Goal: Task Accomplishment & Management: Use online tool/utility

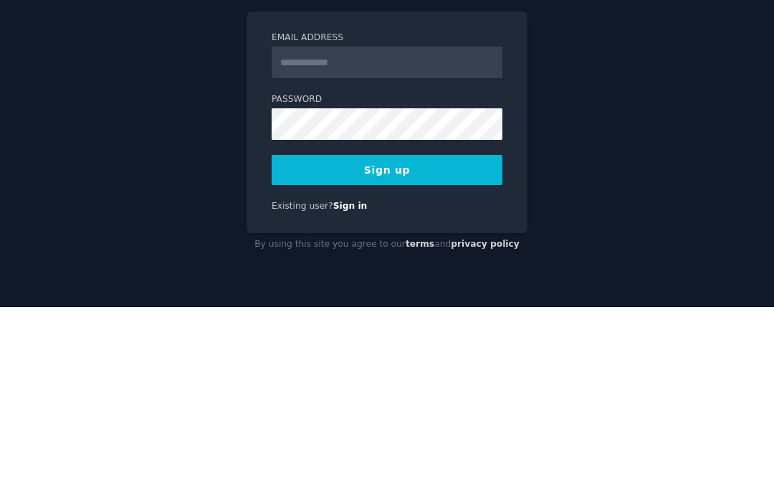
scroll to position [57, 0]
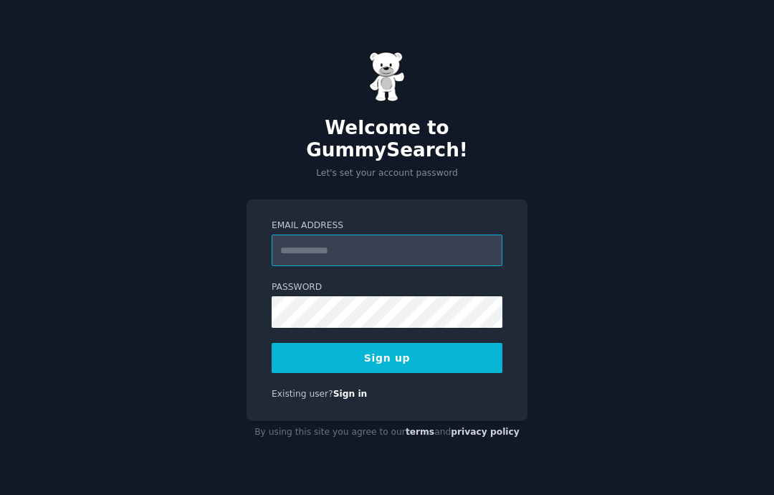
click at [345, 234] on input "Email Address" at bounding box center [387, 250] width 231 height 32
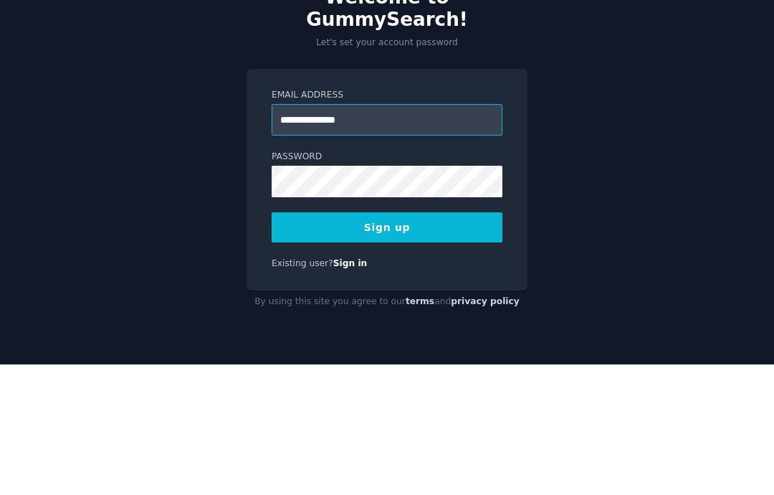
type input "**********"
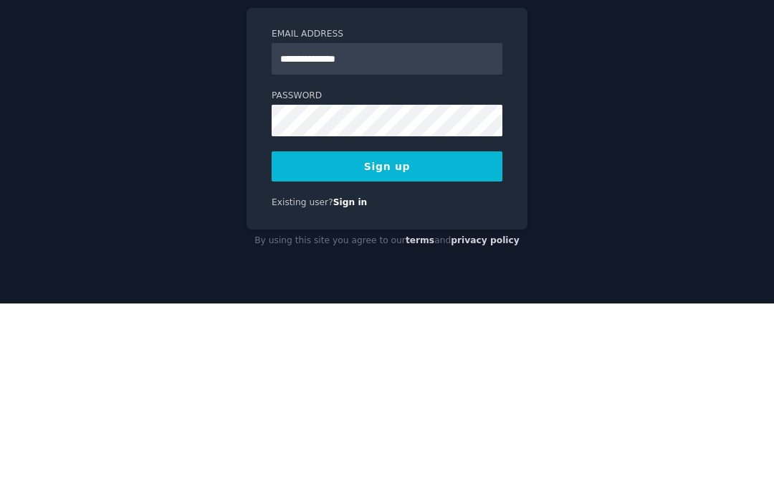
click at [393, 343] on button "Sign up" at bounding box center [387, 358] width 231 height 30
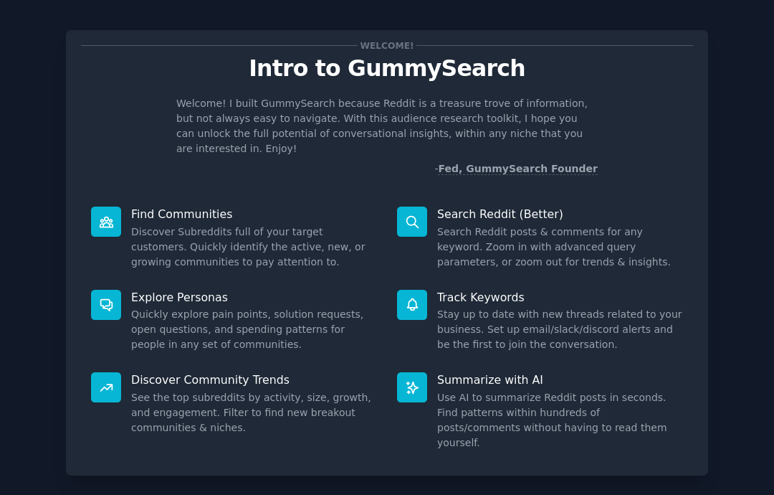
scroll to position [9, 0]
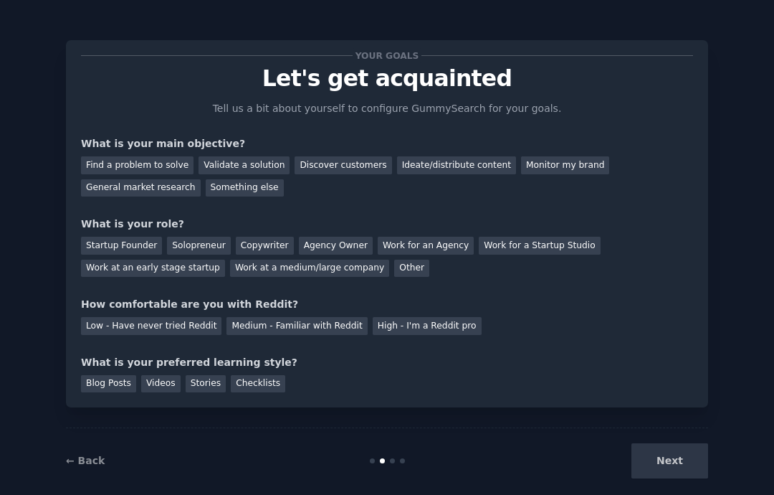
click at [130, 167] on div "Find a problem to solve" at bounding box center [137, 165] width 113 height 18
click at [343, 166] on div "Discover customers" at bounding box center [343, 165] width 97 height 18
click at [118, 239] on div "Startup Founder" at bounding box center [121, 246] width 81 height 18
click at [231, 163] on div "Validate a solution" at bounding box center [244, 165] width 91 height 18
click at [275, 330] on div "Medium - Familiar with Reddit" at bounding box center [297, 326] width 141 height 18
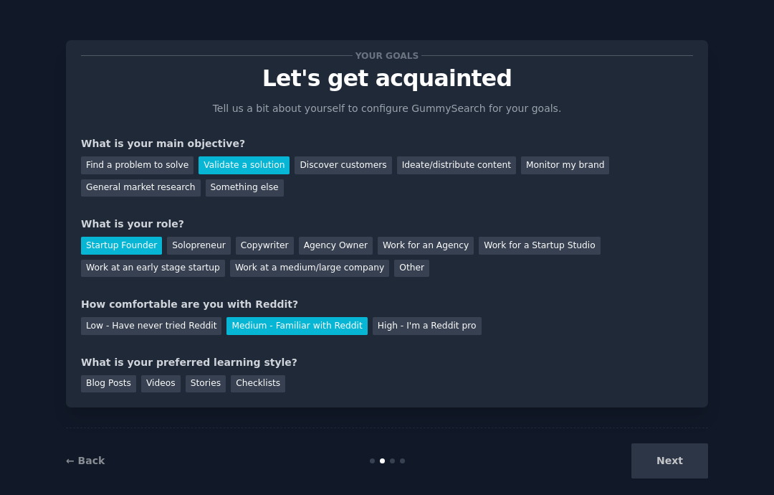
click at [13, 299] on div "Your goals Let's get acquainted Tell us a bit about yourself to configure Gummy…" at bounding box center [387, 256] width 774 height 513
click at [92, 375] on div "Blog Posts" at bounding box center [108, 384] width 55 height 18
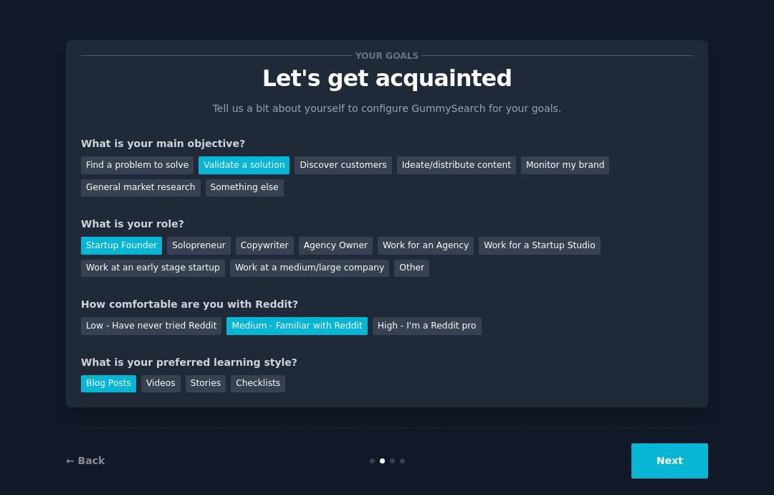
click at [664, 478] on button "Next" at bounding box center [670, 460] width 77 height 35
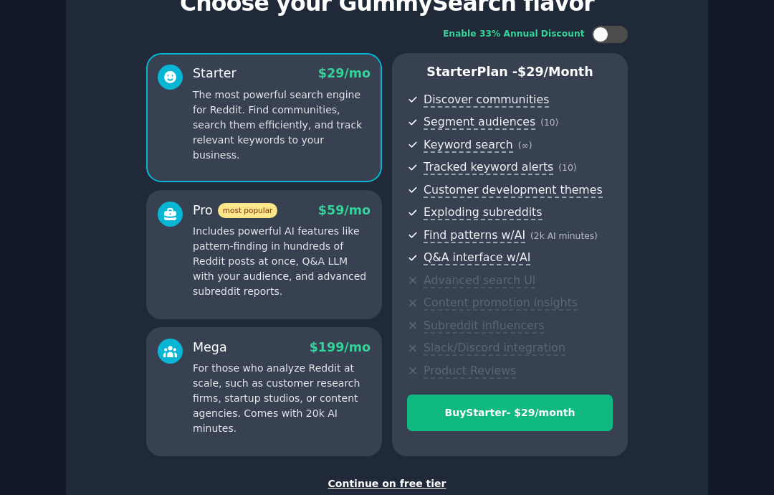
scroll to position [75, 0]
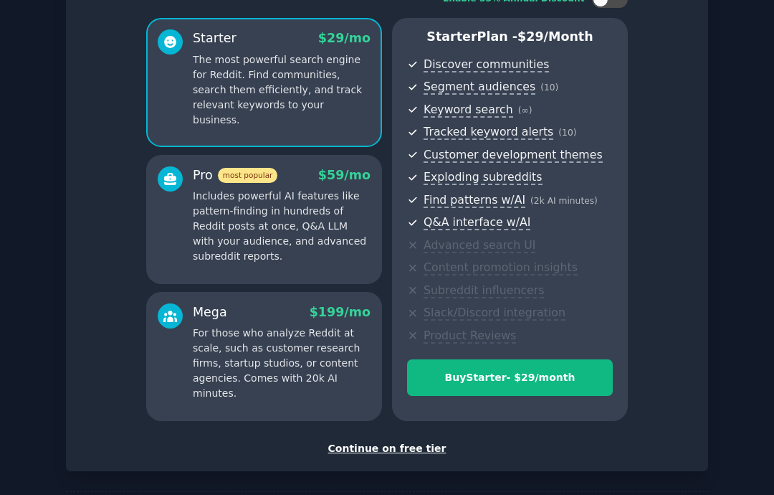
click at [404, 443] on div "Continue on free tier" at bounding box center [387, 448] width 612 height 15
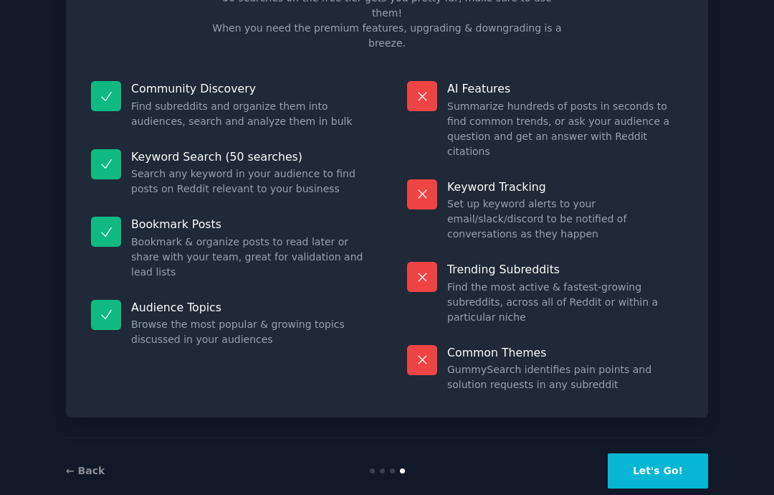
scroll to position [6, 0]
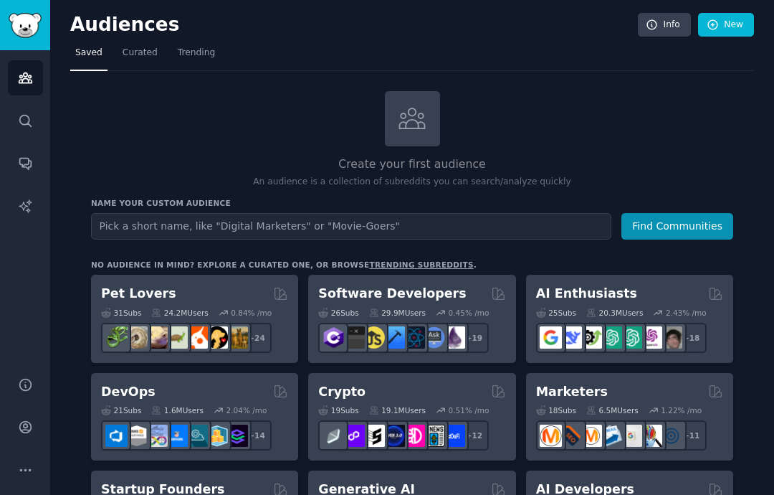
click at [138, 224] on input "text" at bounding box center [351, 226] width 520 height 27
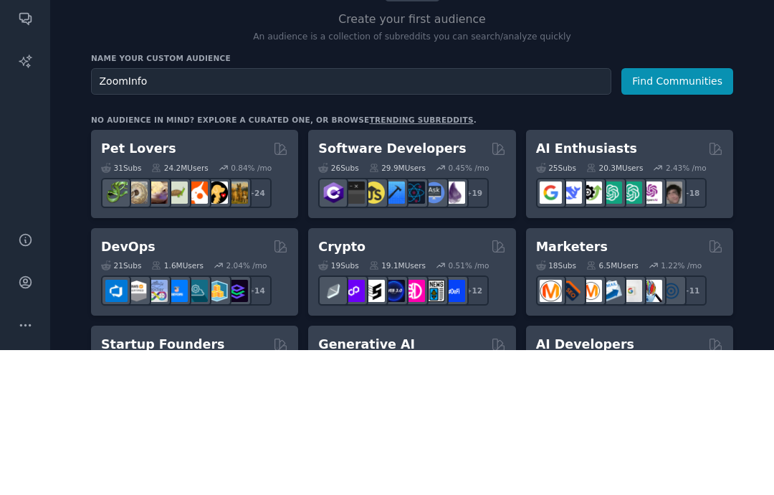
type input "ZoomInfo"
click at [688, 213] on button "Find Communities" at bounding box center [678, 226] width 112 height 27
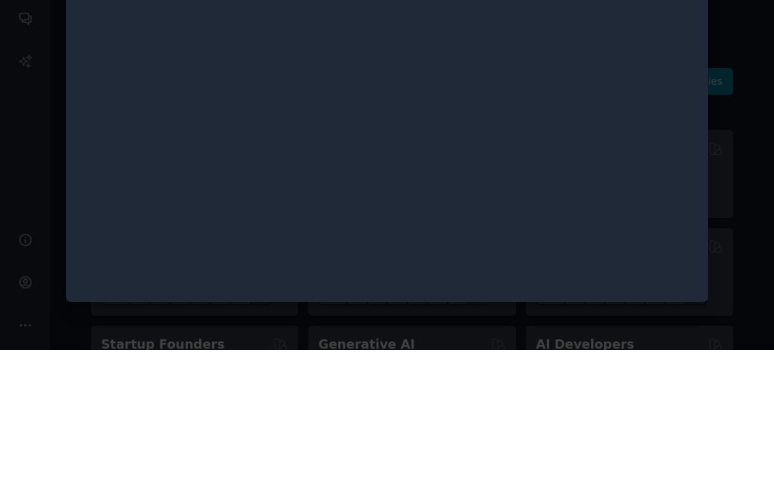
scroll to position [57, 0]
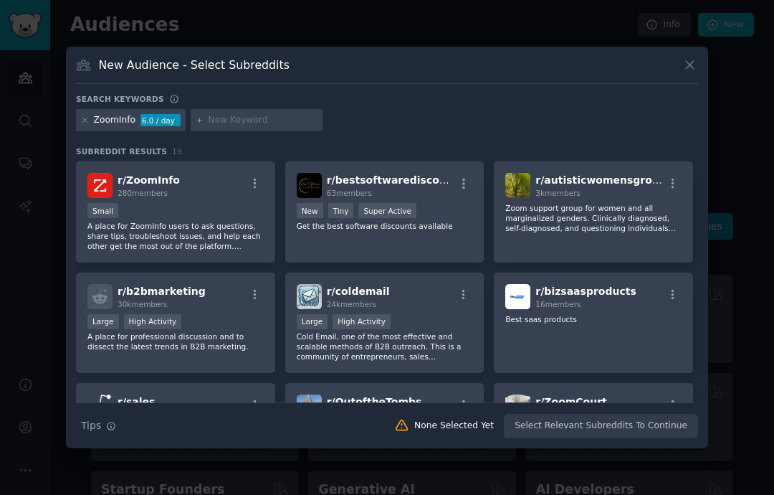
click at [15, 318] on div at bounding box center [387, 247] width 774 height 495
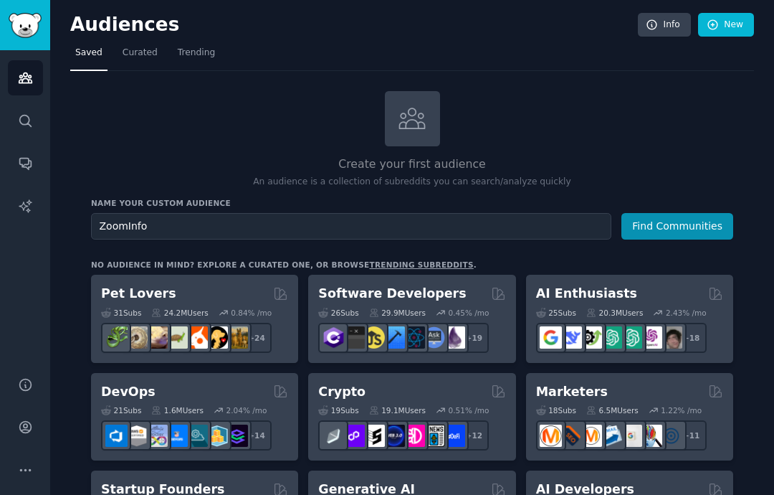
click at [665, 213] on button "Find Communities" at bounding box center [678, 226] width 112 height 27
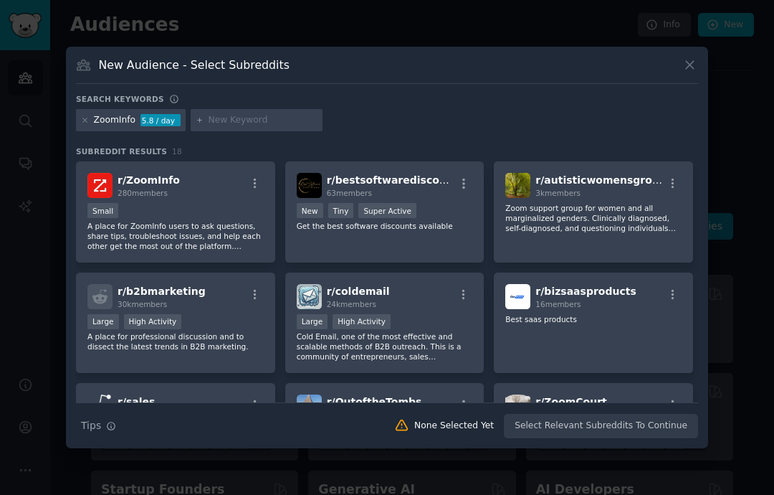
click at [173, 251] on p "A place for ZoomInfo users to ask questions, share tips, troubleshoot issues, a…" at bounding box center [175, 236] width 176 height 30
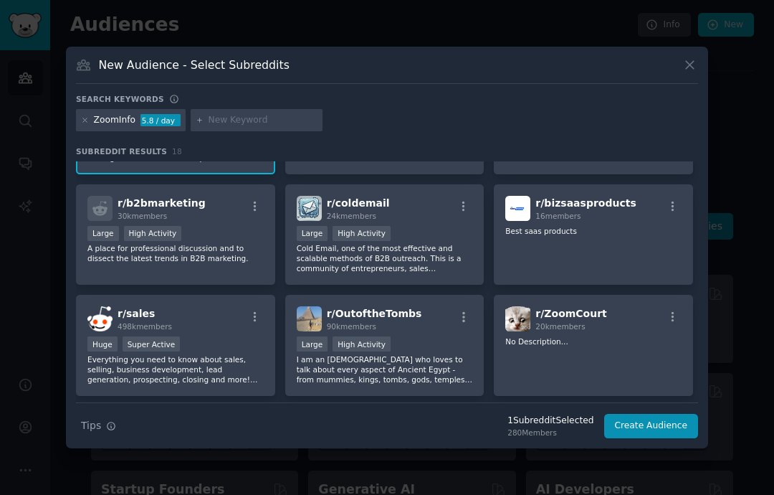
scroll to position [73, 0]
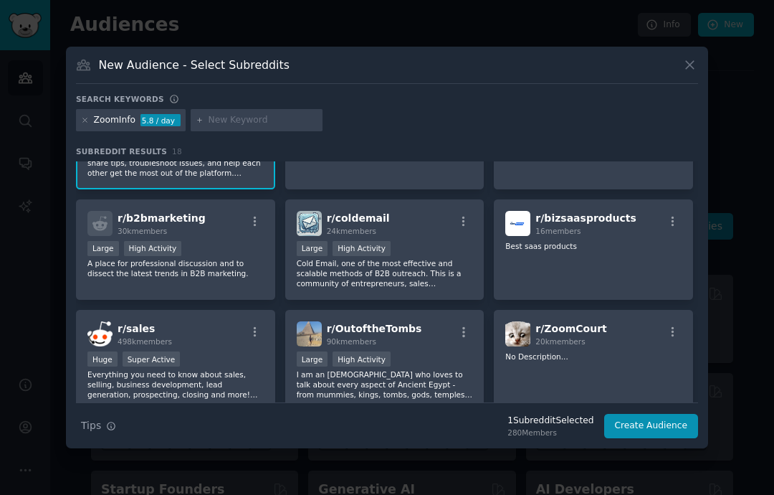
click at [654, 438] on button "Create Audience" at bounding box center [651, 426] width 95 height 24
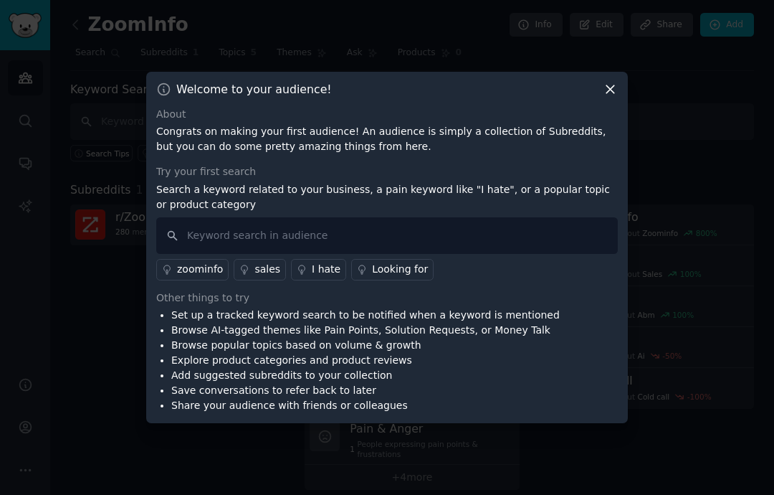
click at [189, 277] on div "zoominfo" at bounding box center [200, 269] width 46 height 15
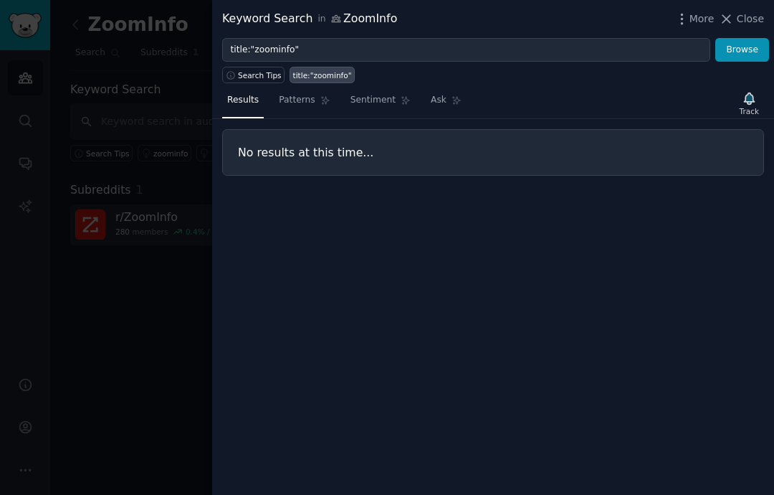
click at [733, 11] on icon at bounding box center [726, 18] width 15 height 15
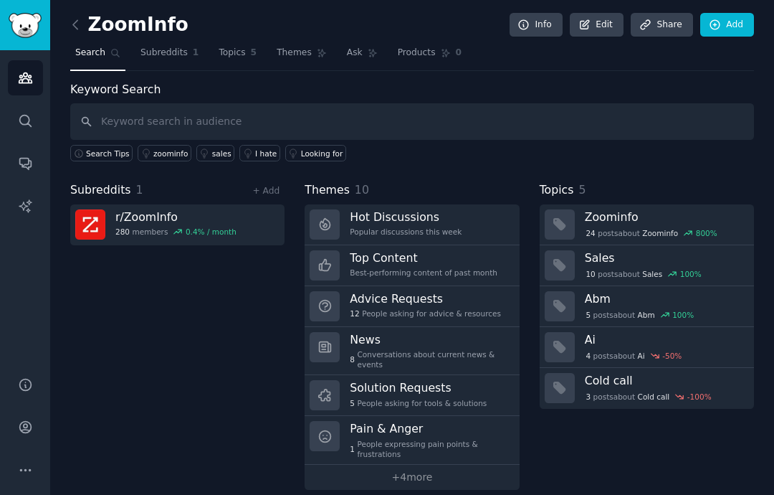
click at [375, 250] on h3 "Top Content" at bounding box center [424, 257] width 148 height 15
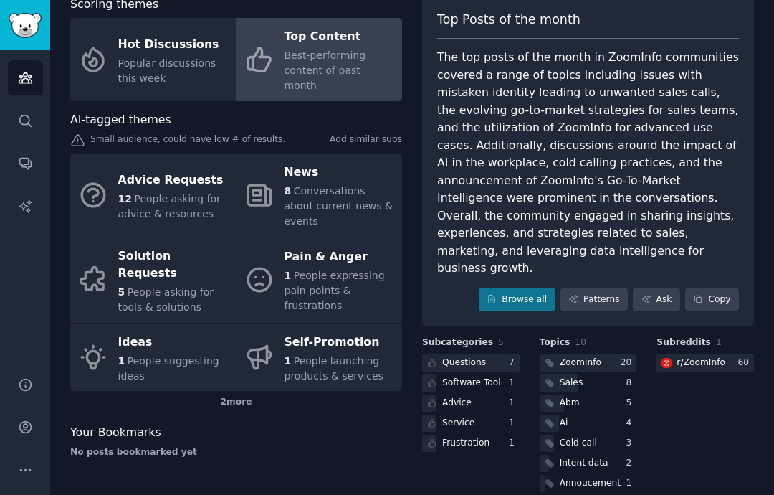
scroll to position [85, 0]
click at [583, 457] on div "Intent data" at bounding box center [584, 463] width 49 height 13
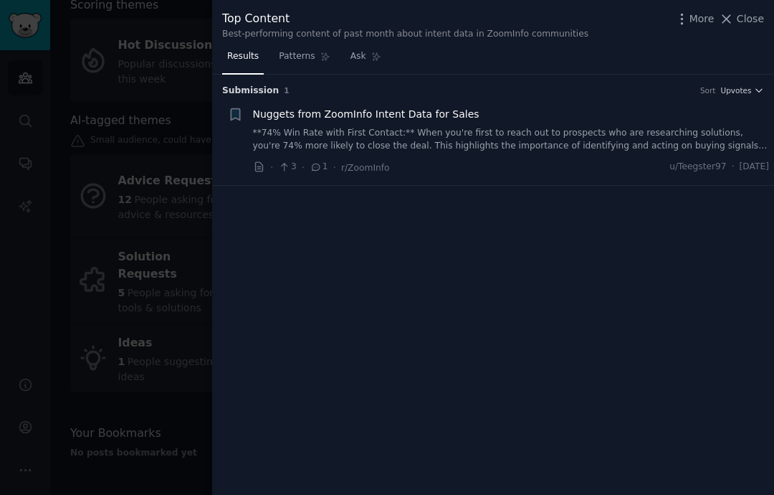
click at [744, 18] on span "Close" at bounding box center [750, 18] width 27 height 15
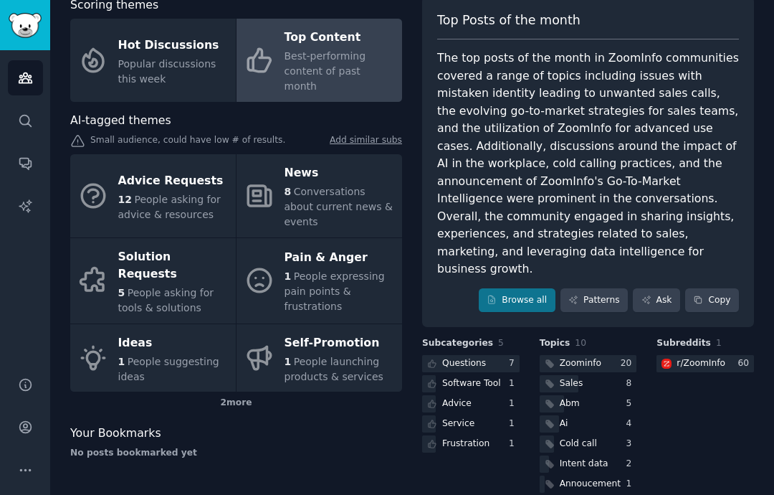
click at [578, 357] on div "Zoominfo" at bounding box center [581, 363] width 42 height 13
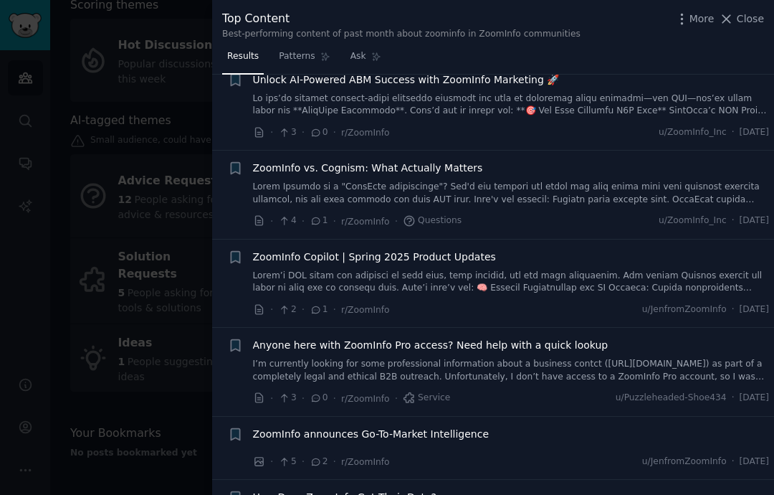
scroll to position [303, 0]
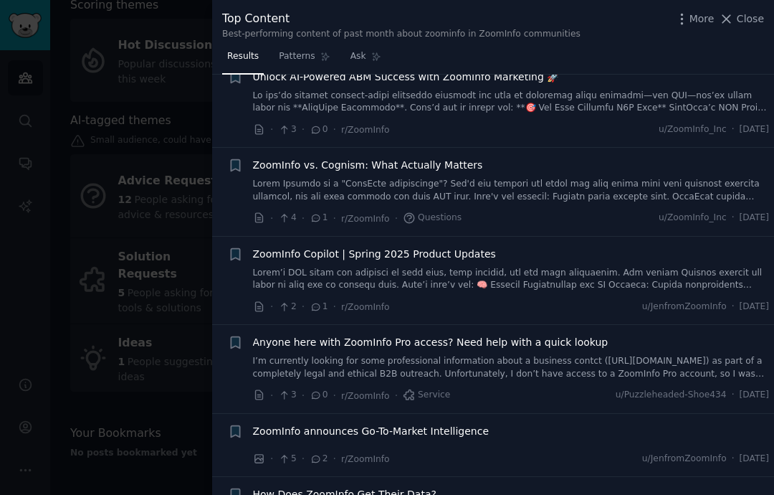
click at [502, 187] on link at bounding box center [511, 190] width 517 height 25
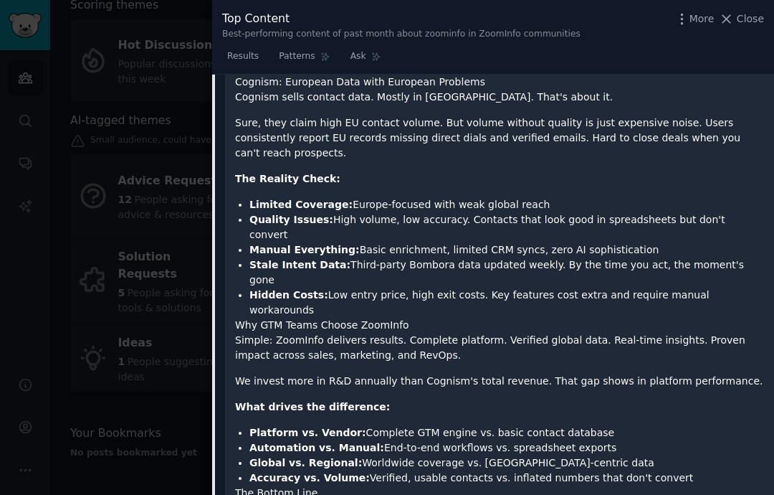
scroll to position [889, 0]
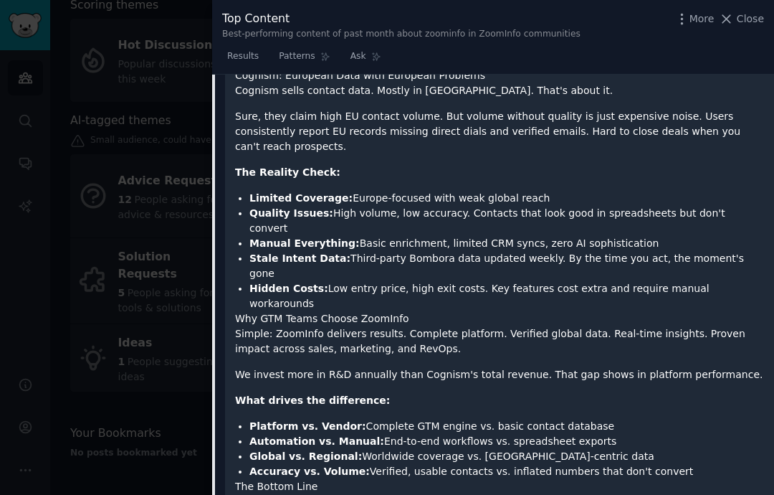
click at [741, 16] on span "Close" at bounding box center [750, 18] width 27 height 15
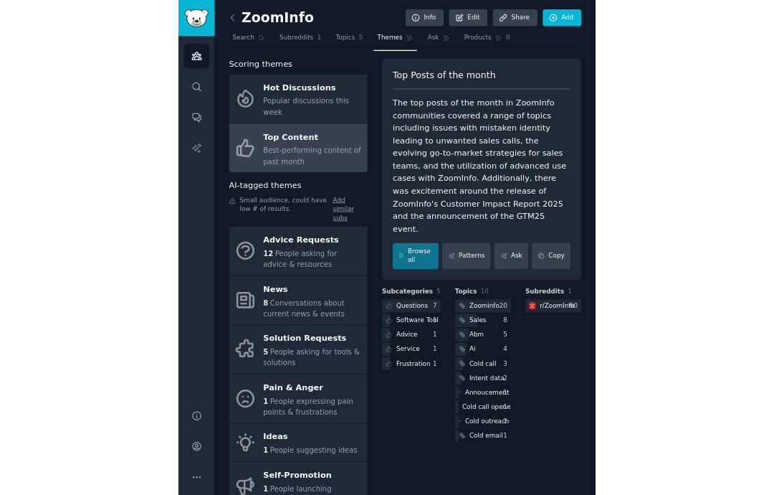
scroll to position [57, 0]
